Goal: Information Seeking & Learning: Learn about a topic

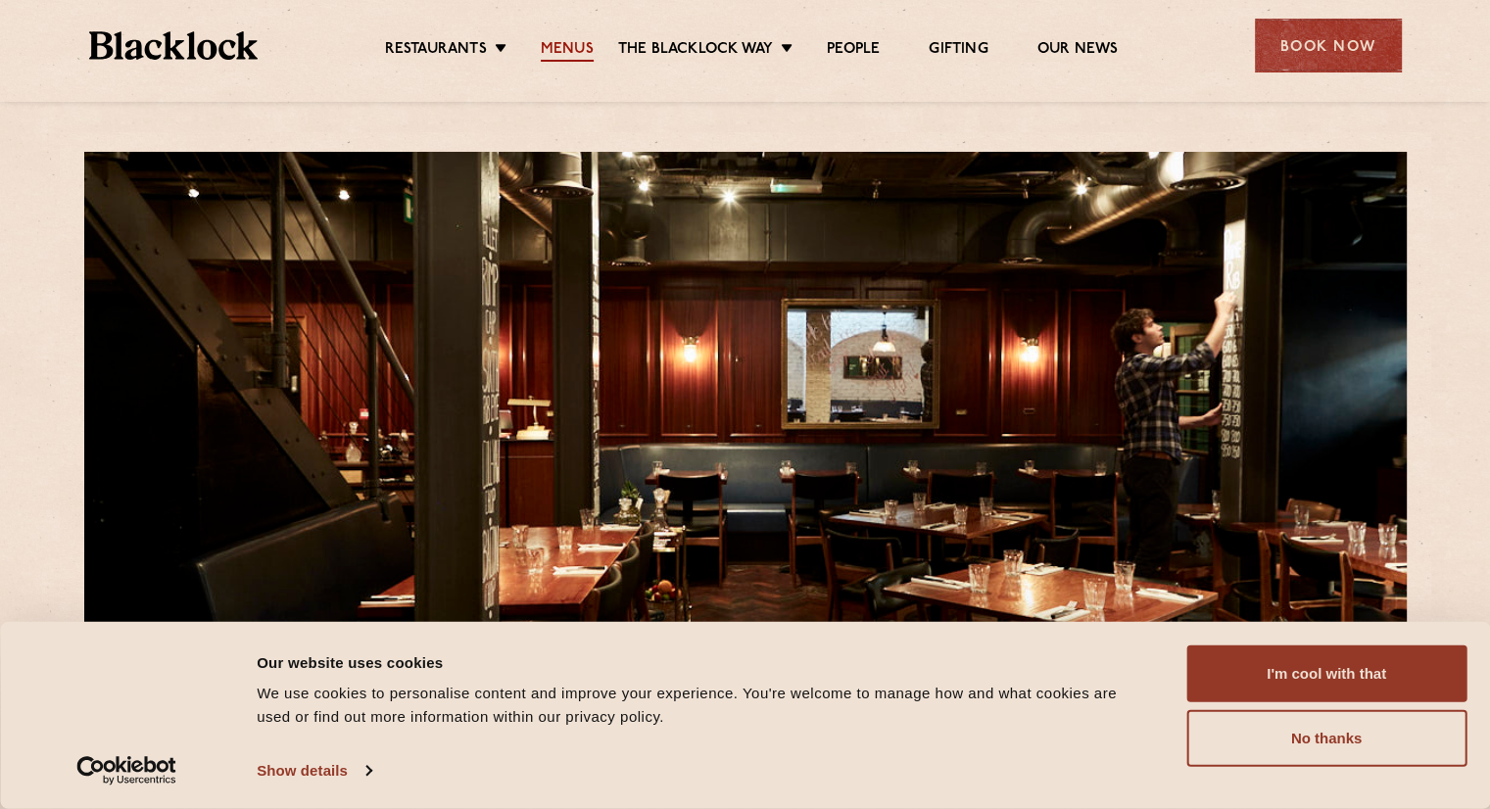
click at [551, 40] on link "Menus" at bounding box center [567, 51] width 53 height 22
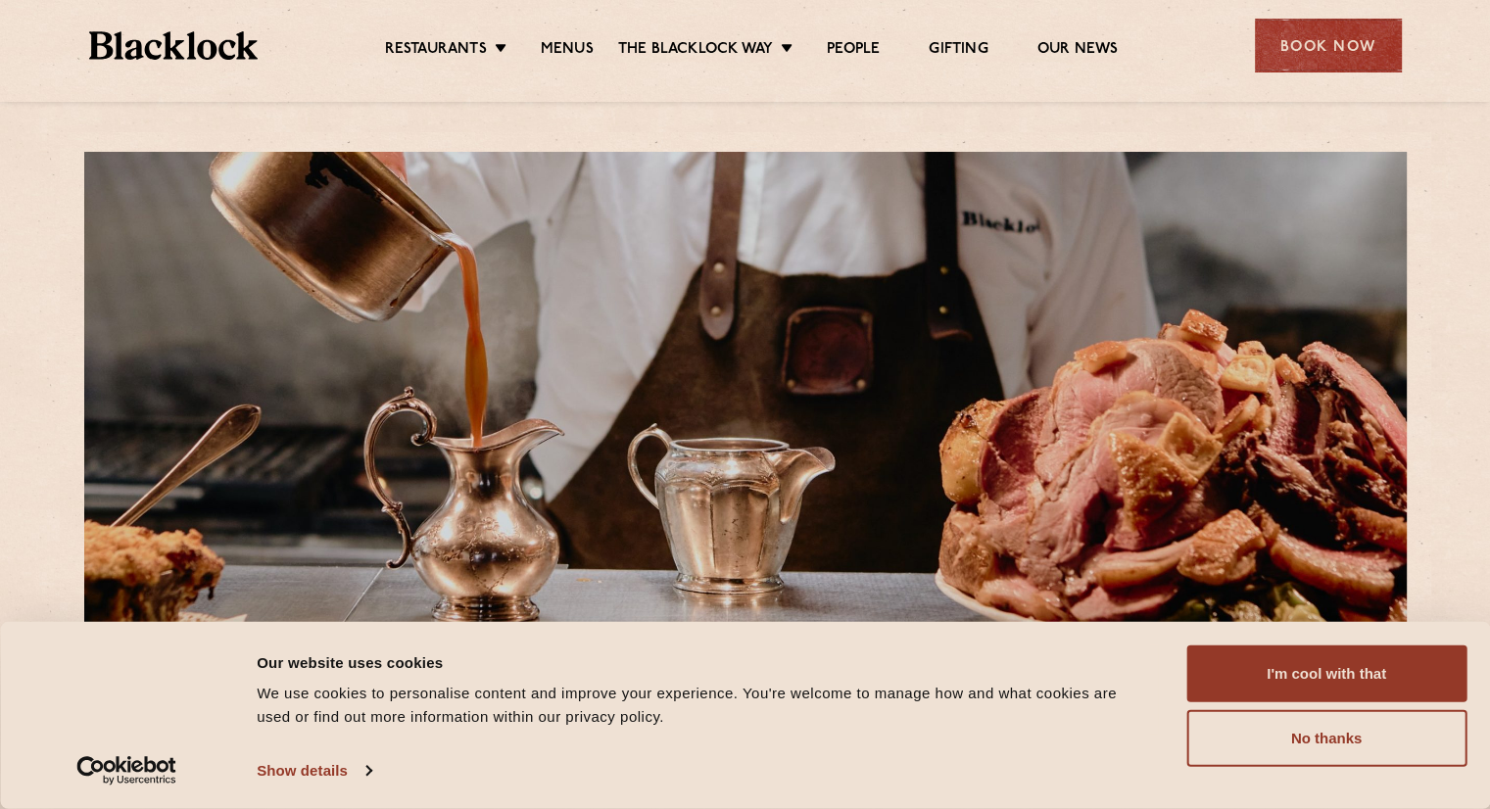
scroll to position [368, 0]
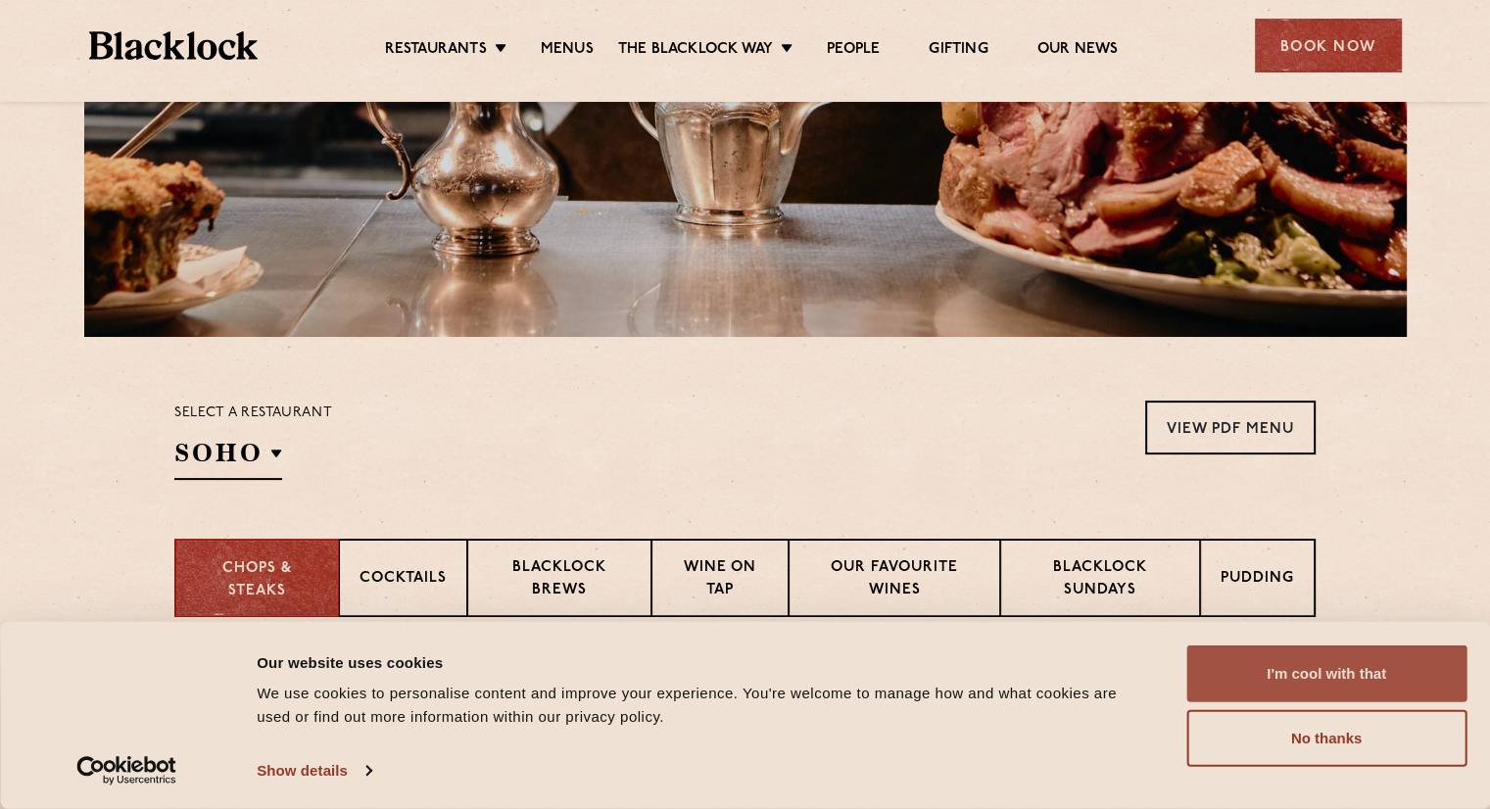
click at [1382, 685] on button "I'm cool with that" at bounding box center [1326, 674] width 280 height 57
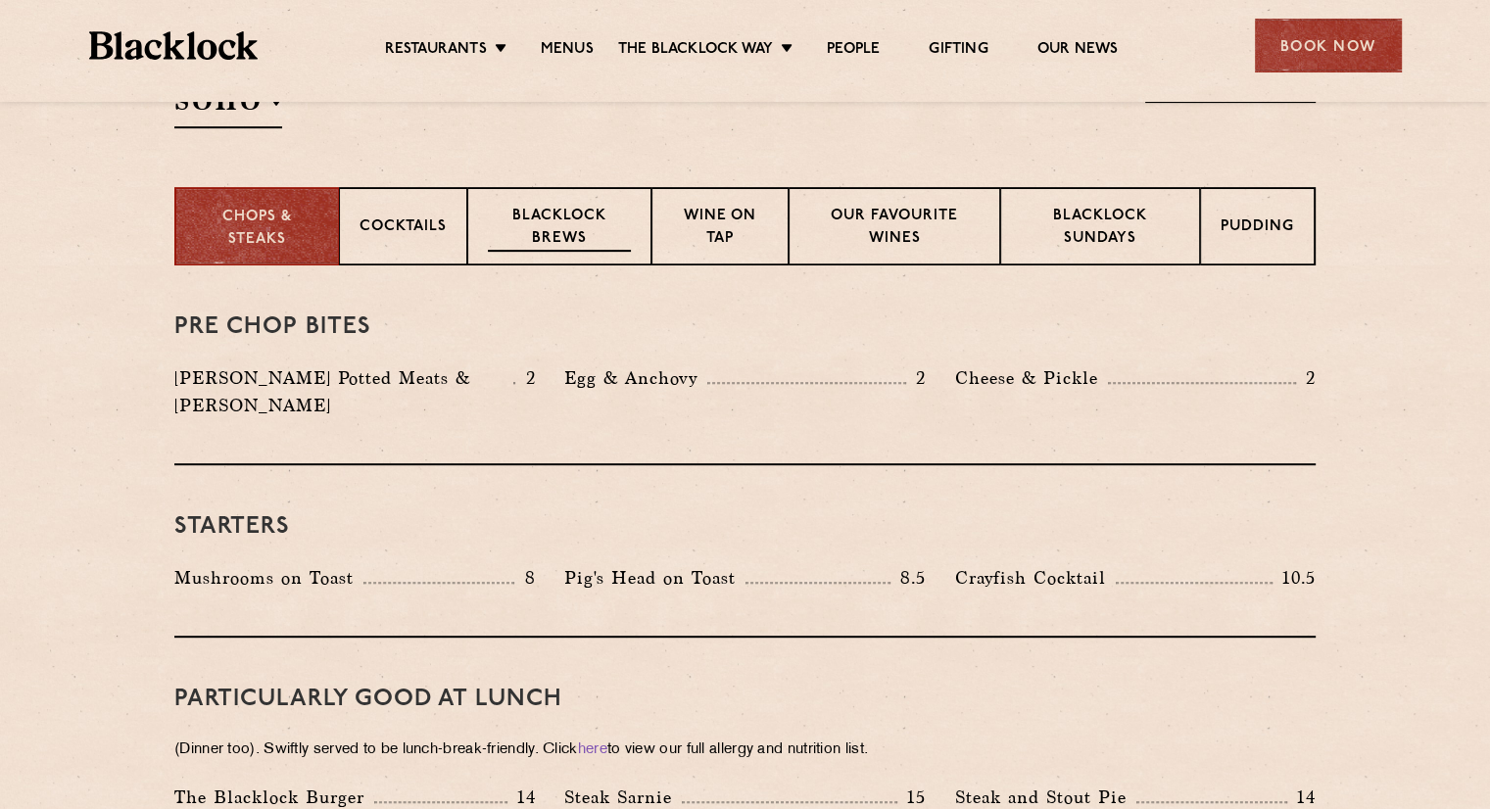
scroll to position [721, 0]
click at [411, 216] on p "Cocktails" at bounding box center [402, 227] width 87 height 24
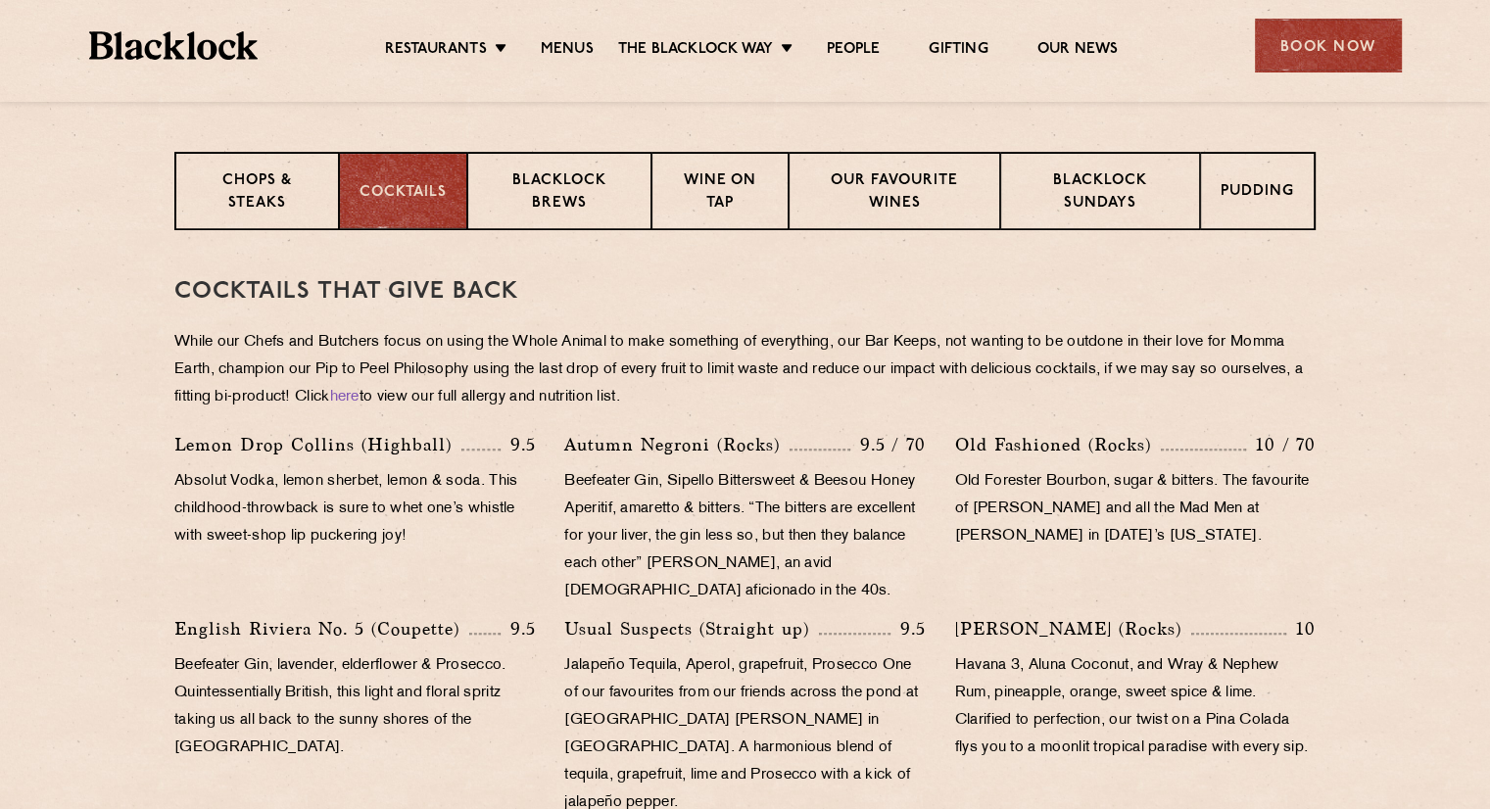
scroll to position [756, 0]
click at [555, 175] on p "Blacklock Brews" at bounding box center [559, 192] width 143 height 46
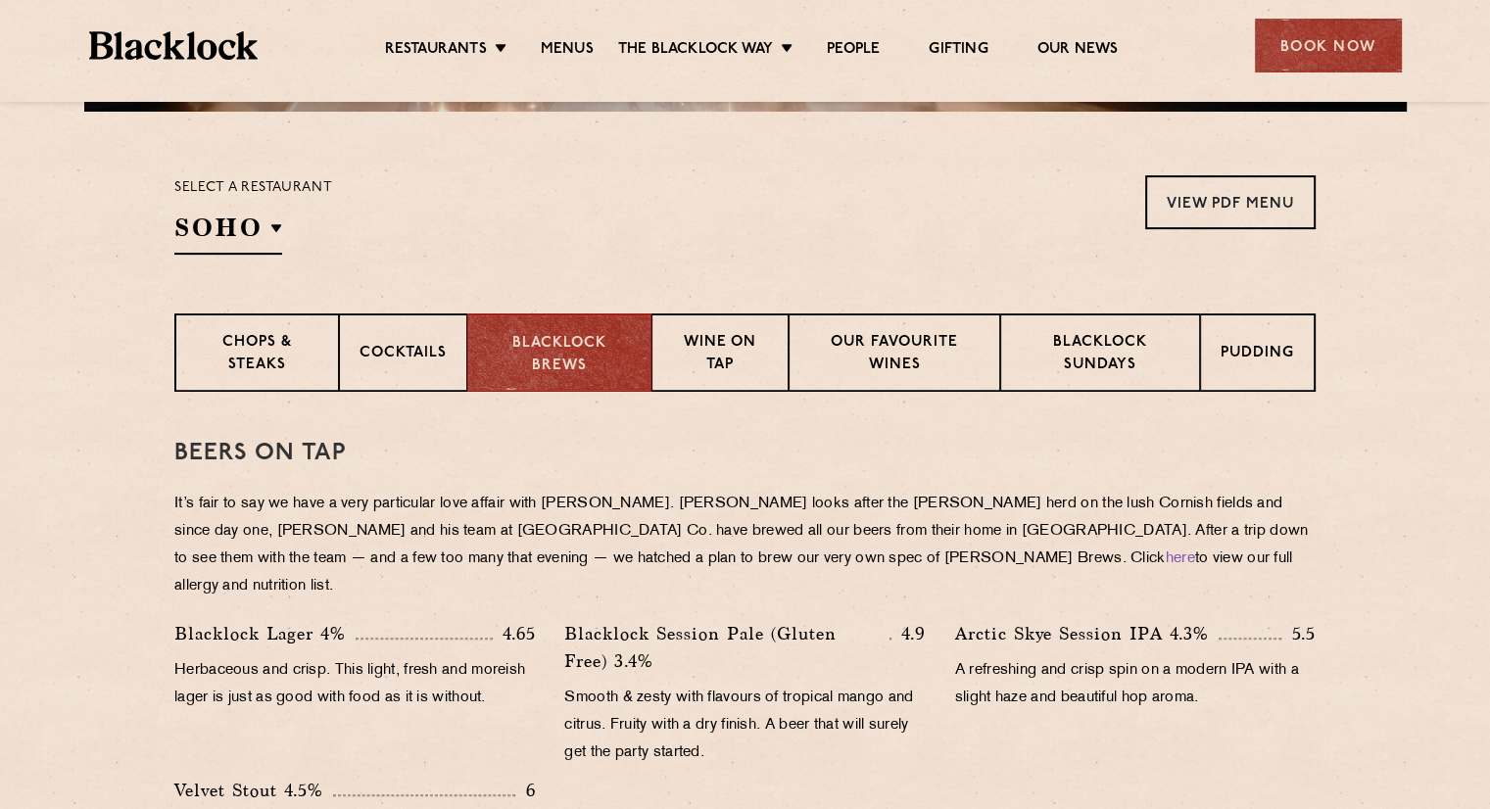
scroll to position [592, 0]
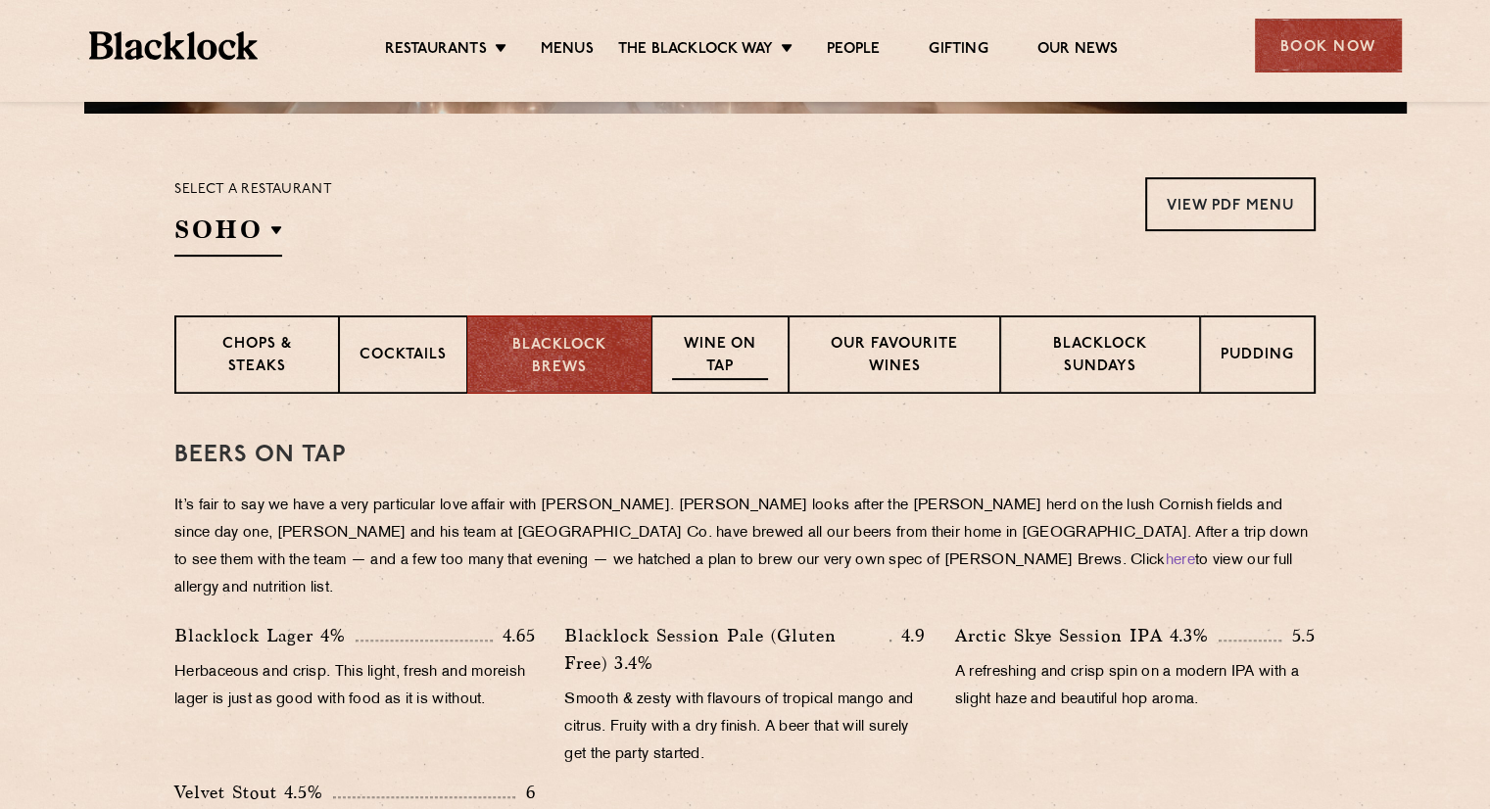
click at [765, 338] on p "Wine on Tap" at bounding box center [720, 357] width 96 height 46
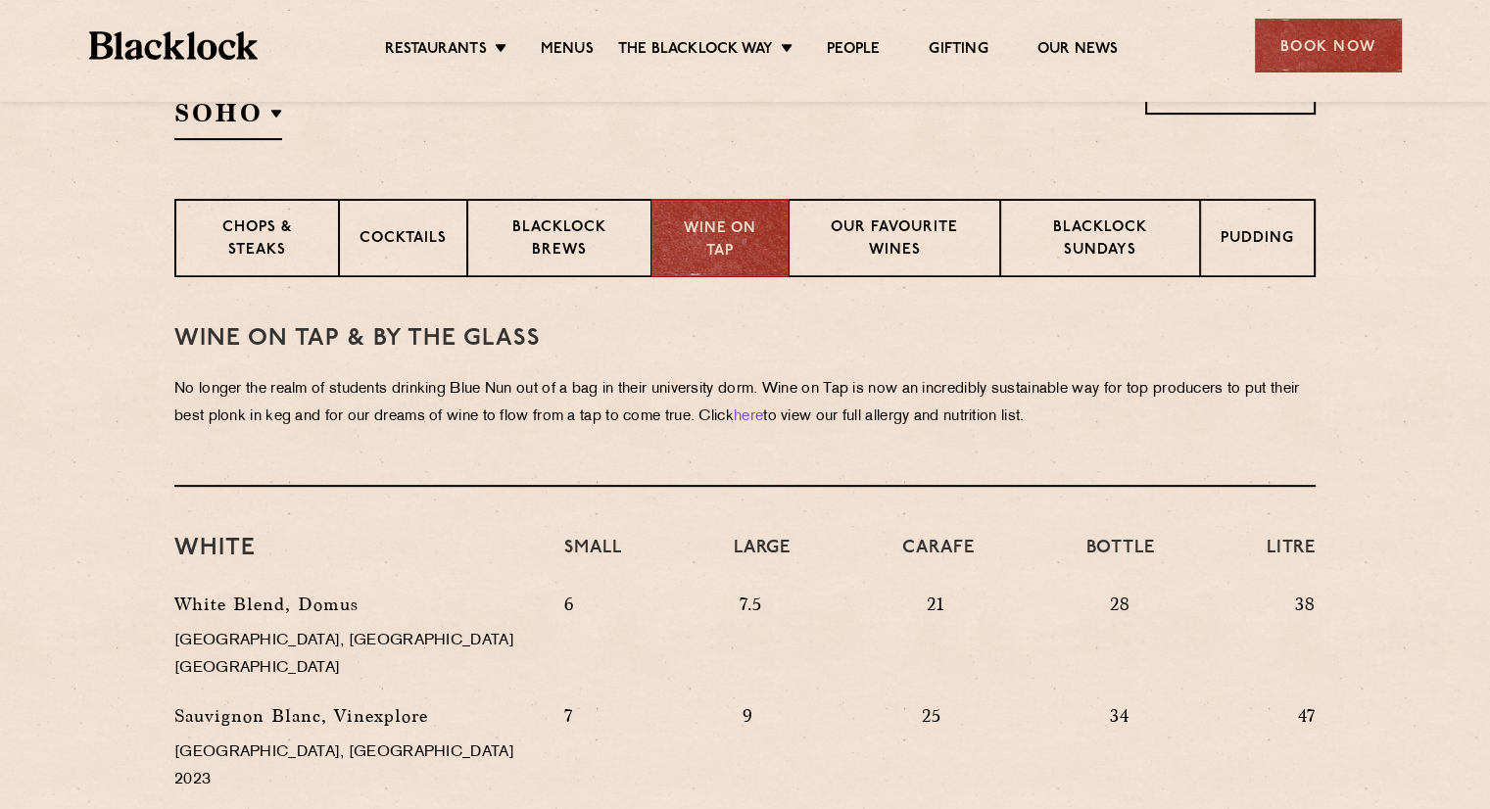
scroll to position [728, 0]
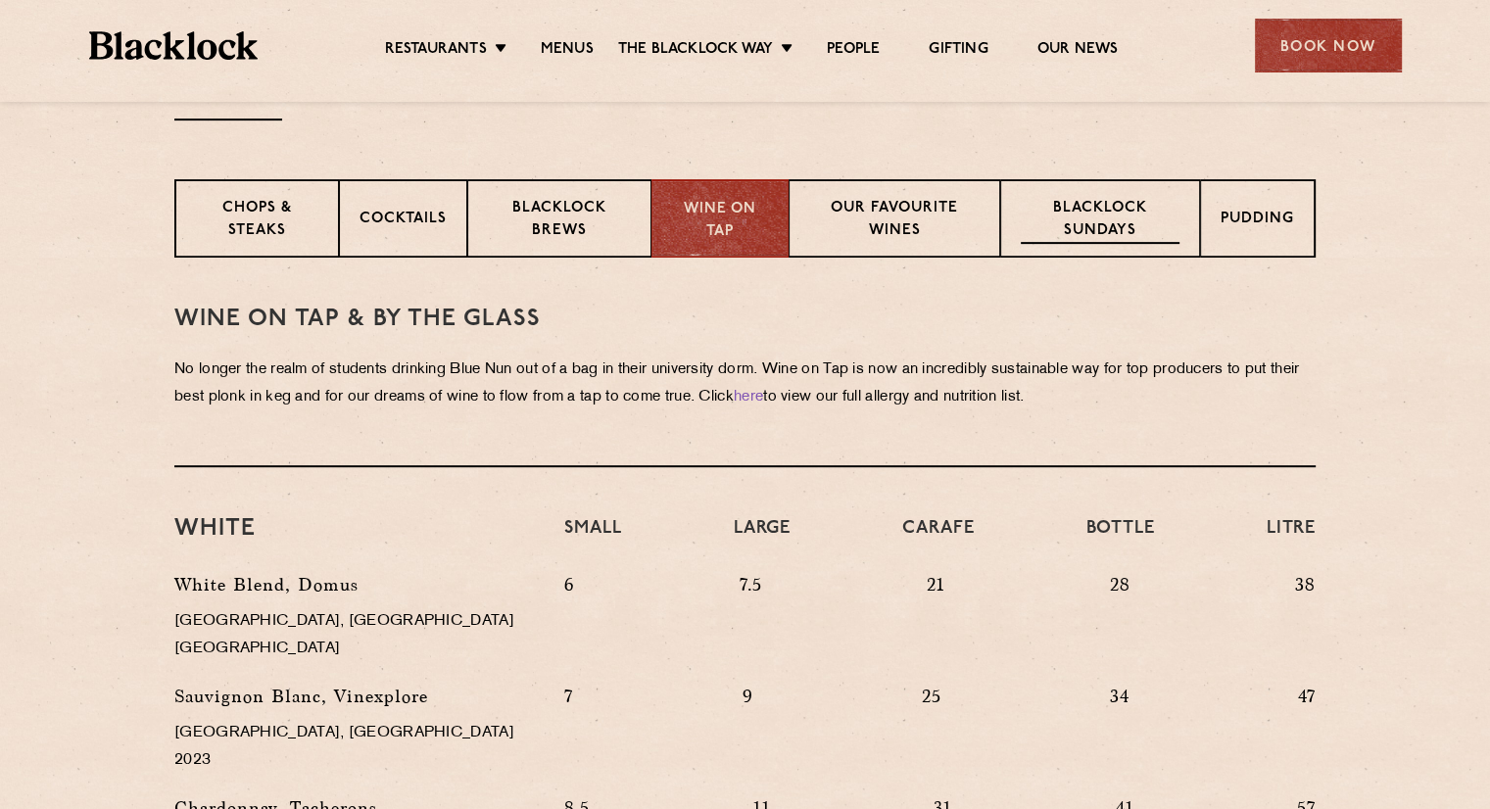
click at [1096, 240] on p "Blacklock Sundays" at bounding box center [1100, 221] width 159 height 46
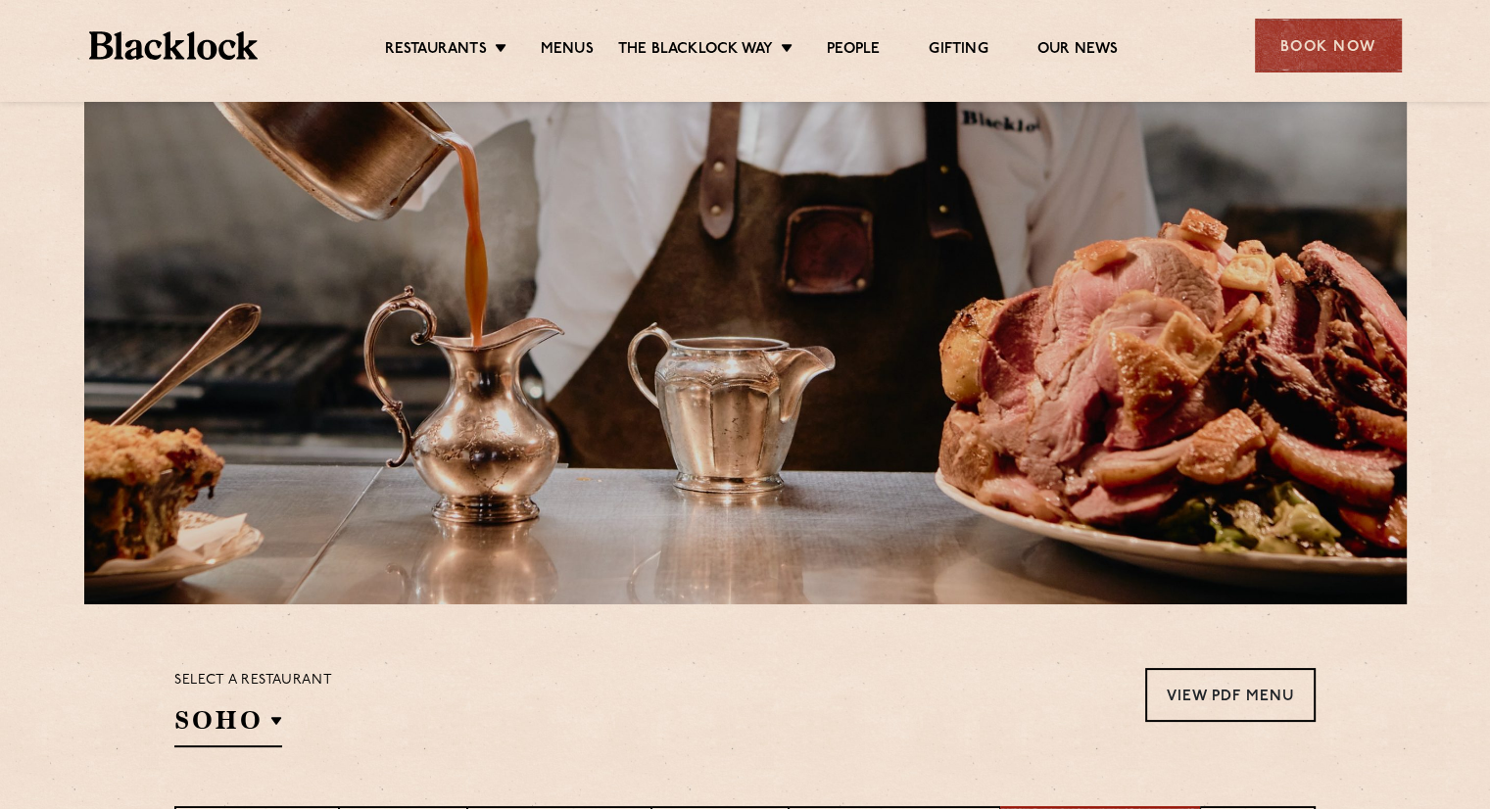
scroll to position [0, 0]
